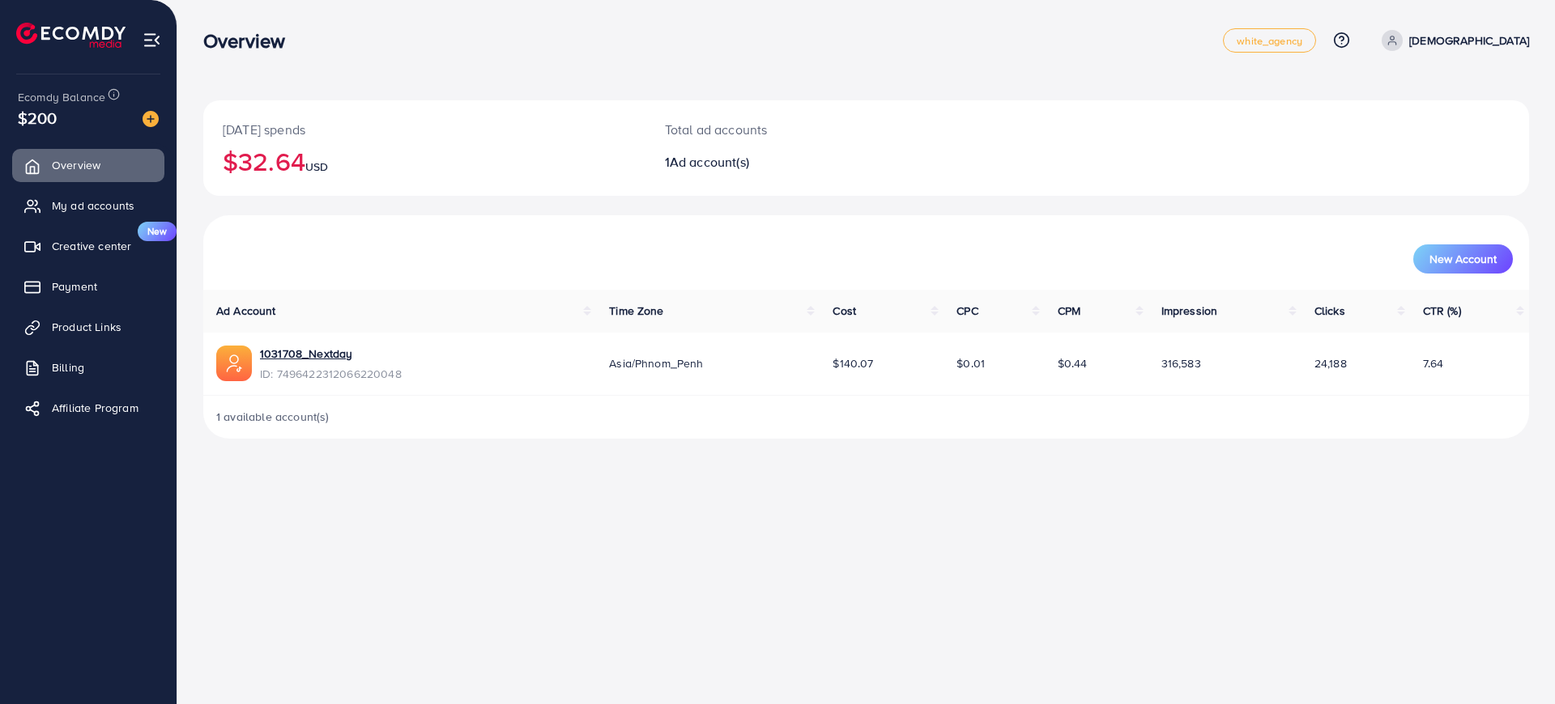
click at [1175, 364] on span "316,583" at bounding box center [1181, 363] width 40 height 16
click at [850, 362] on span "$140.07" at bounding box center [852, 363] width 40 height 16
drag, startPoint x: 850, startPoint y: 362, endPoint x: 1003, endPoint y: 372, distance: 153.4
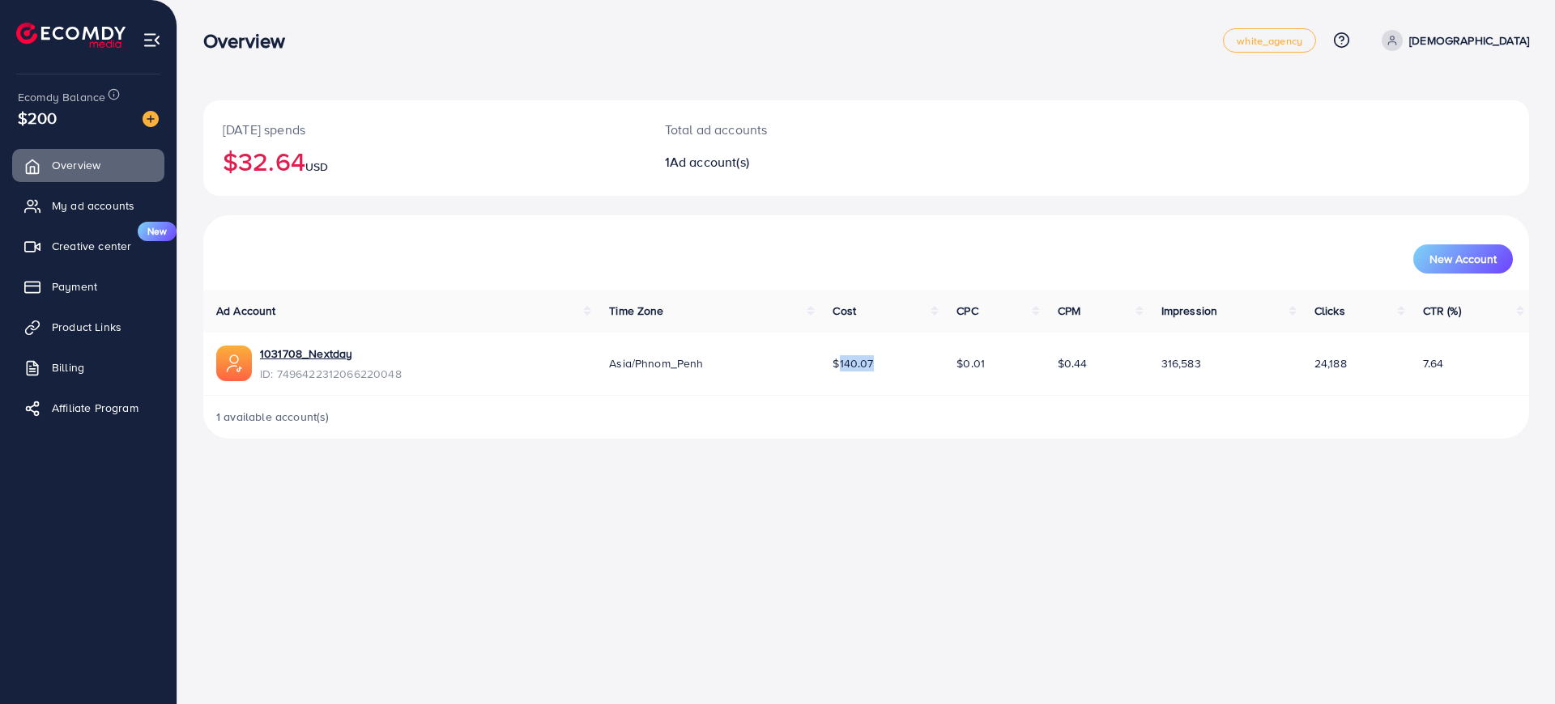
click at [850, 362] on span "$140.07" at bounding box center [852, 363] width 40 height 16
click at [1068, 367] on span "$0.44" at bounding box center [1073, 363] width 30 height 16
click at [855, 365] on span "$140.07" at bounding box center [852, 363] width 40 height 16
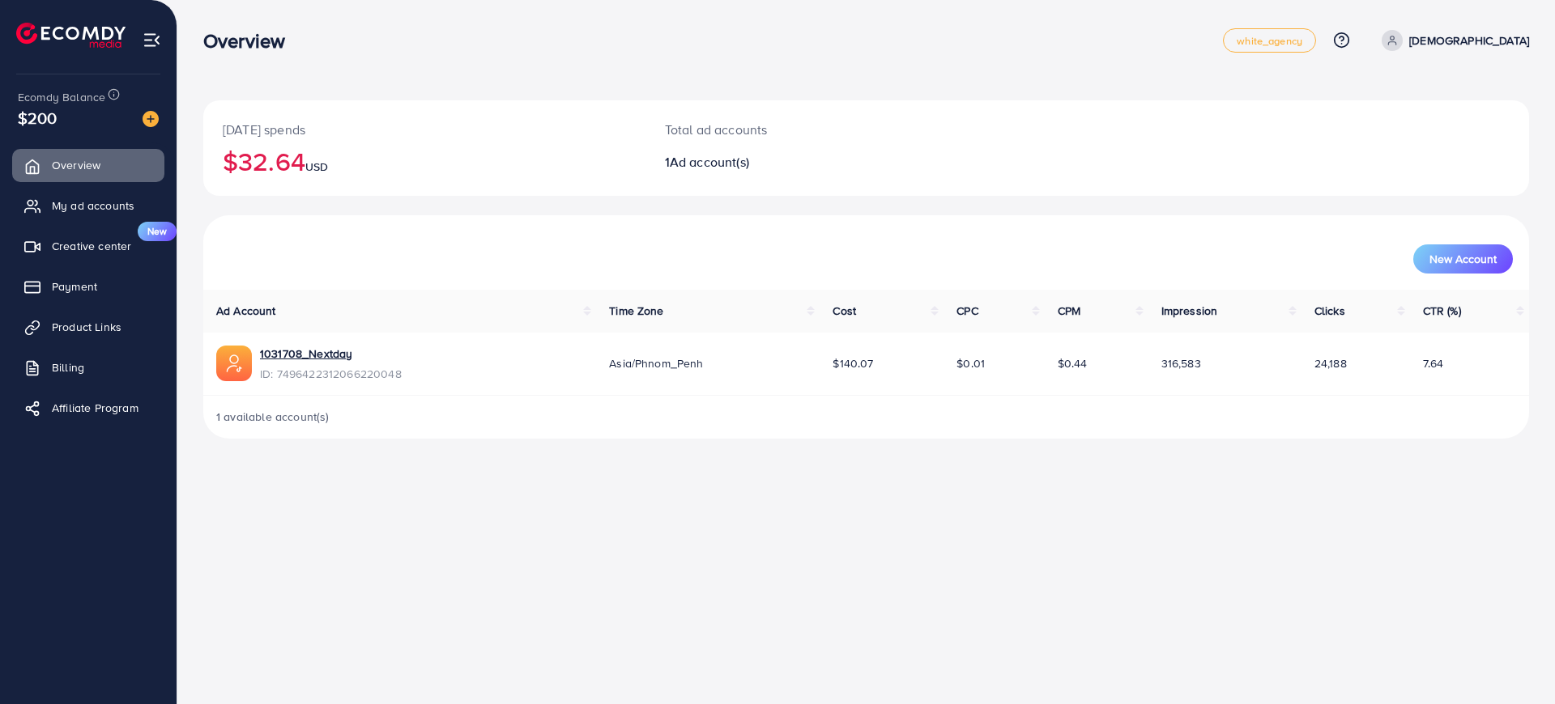
click at [855, 365] on span "$140.07" at bounding box center [852, 363] width 40 height 16
click at [323, 138] on p "[DATE] spends" at bounding box center [424, 129] width 403 height 19
drag, startPoint x: 336, startPoint y: 137, endPoint x: 217, endPoint y: 133, distance: 119.1
click at [217, 133] on div "[DATE] spends $32.64 USD" at bounding box center [424, 148] width 442 height 96
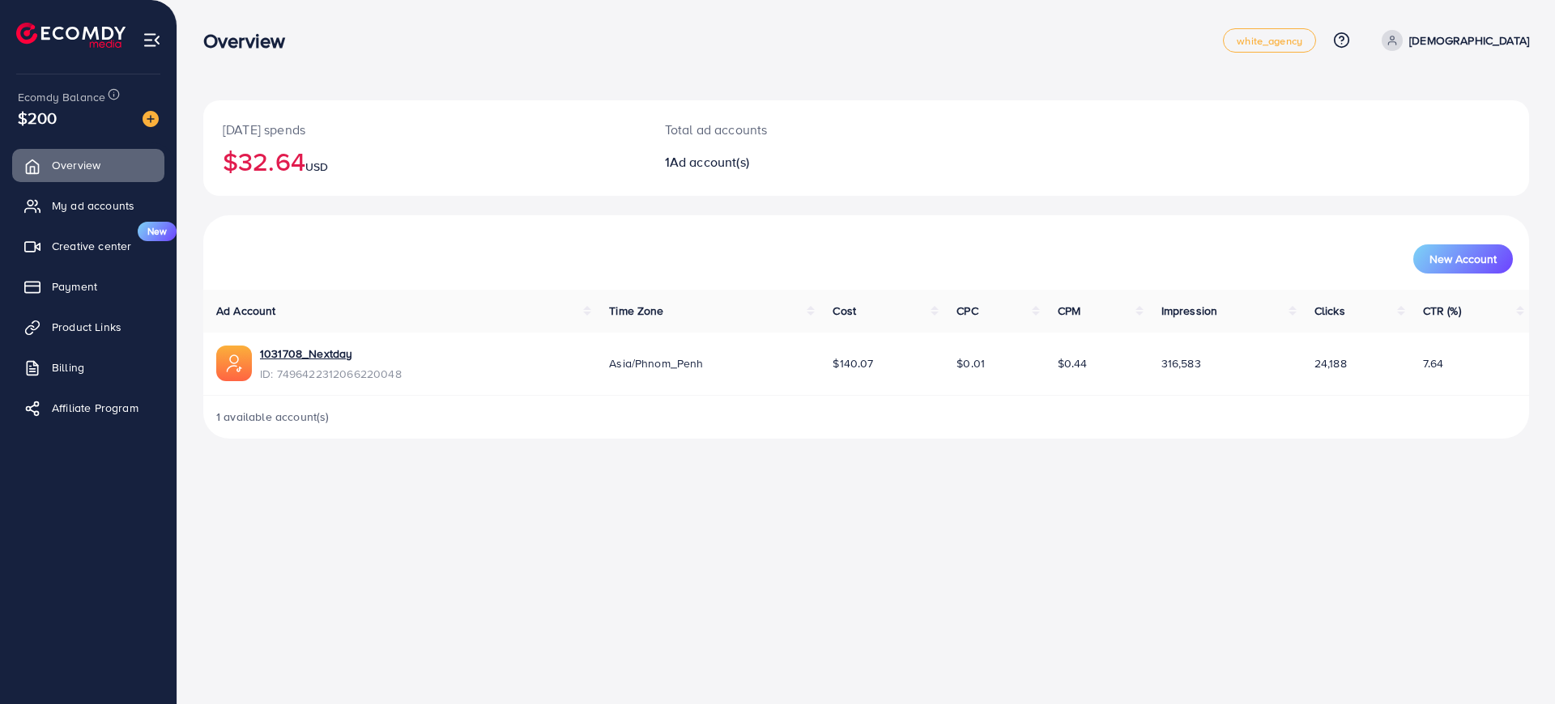
copy p "[DATE] spends"
click at [320, 356] on link "1031708_Nextday" at bounding box center [331, 354] width 142 height 16
click at [1056, 475] on div "Overview white_agency Help Center Contact Support Plans and Pricing Term and po…" at bounding box center [777, 352] width 1555 height 704
click at [1413, 403] on div "1 available account(s)" at bounding box center [866, 417] width 1326 height 42
click at [1010, 383] on td "$0.01" at bounding box center [993, 364] width 100 height 63
